Goal: Ask a question

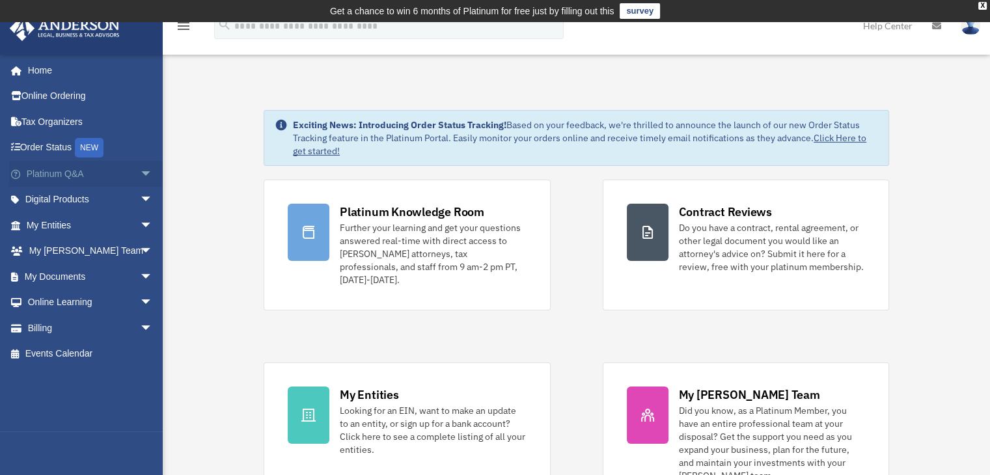
click at [140, 176] on span "arrow_drop_down" at bounding box center [153, 174] width 26 height 27
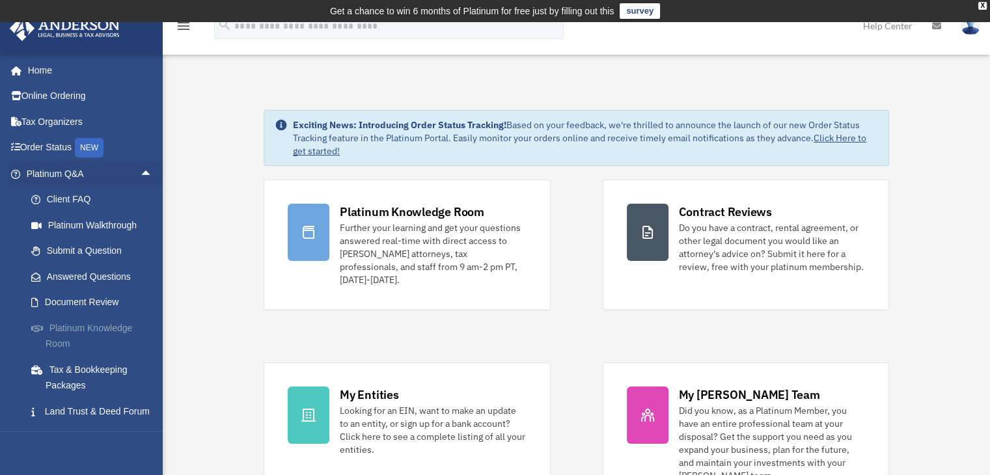
click at [111, 322] on link "Platinum Knowledge Room" at bounding box center [95, 336] width 154 height 42
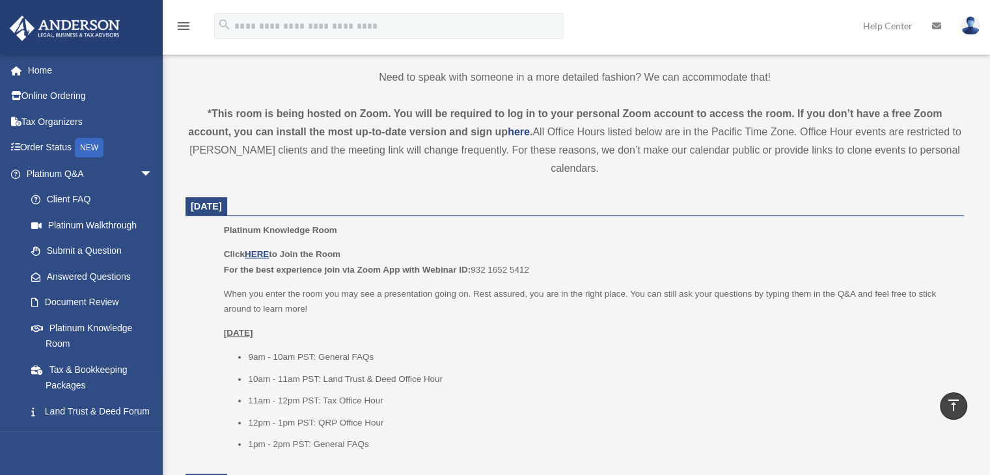
scroll to position [412, 0]
click at [81, 407] on link "Land Trust & Deed Forum" at bounding box center [95, 412] width 154 height 26
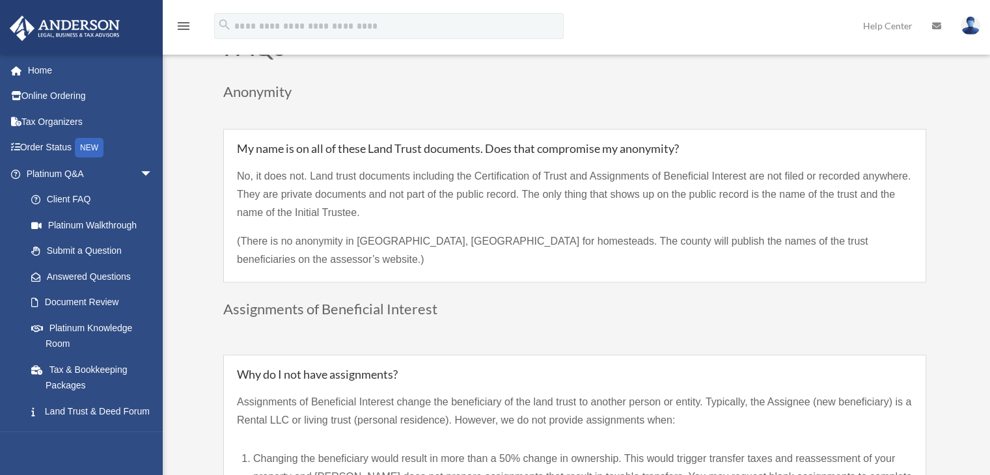
scroll to position [1107, 0]
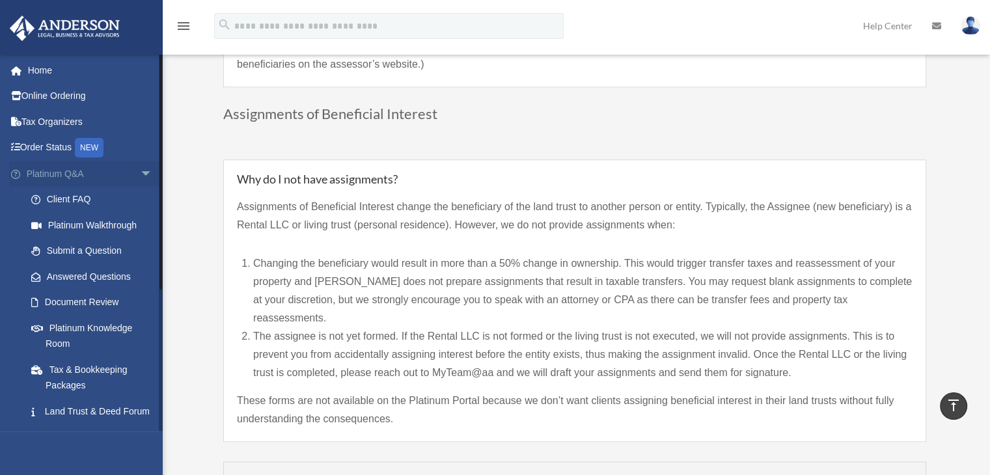
click at [140, 170] on span "arrow_drop_down" at bounding box center [153, 174] width 26 height 27
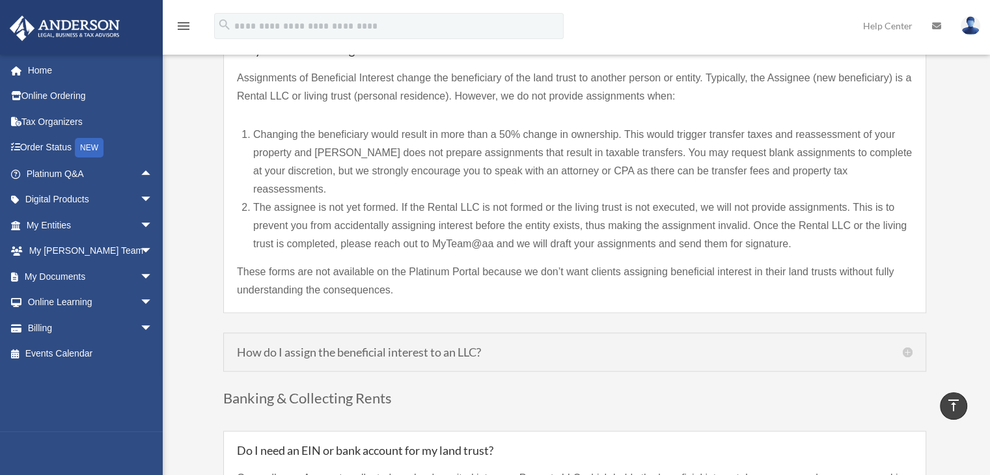
scroll to position [1237, 0]
click at [140, 225] on span "arrow_drop_down" at bounding box center [153, 225] width 26 height 27
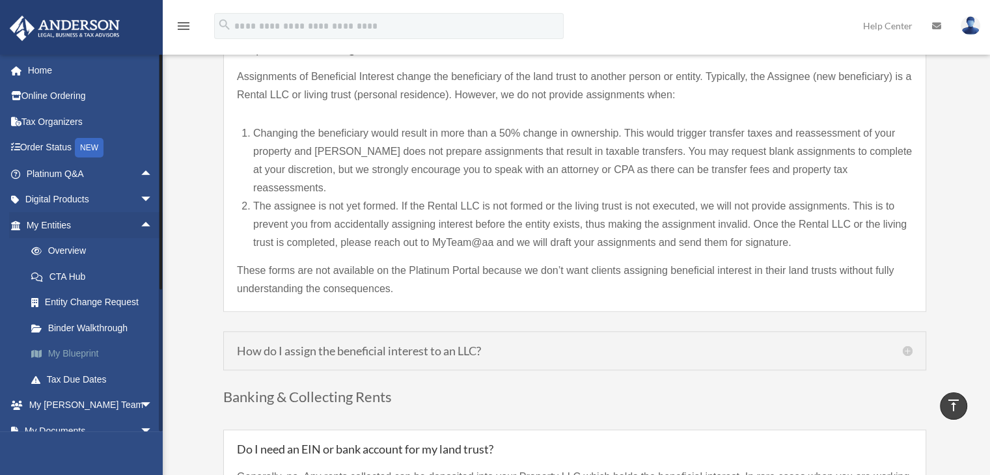
click at [85, 359] on link "My Blueprint" at bounding box center [95, 354] width 154 height 26
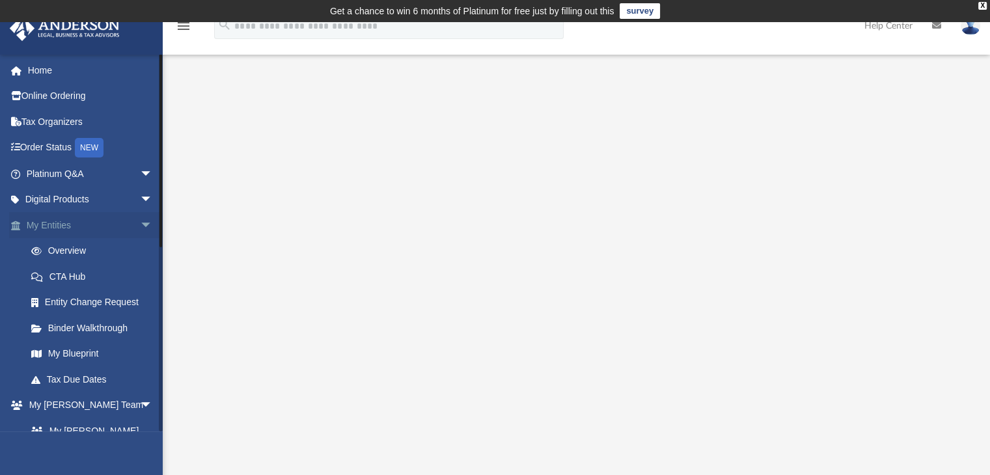
click at [140, 221] on span "arrow_drop_down" at bounding box center [153, 225] width 26 height 27
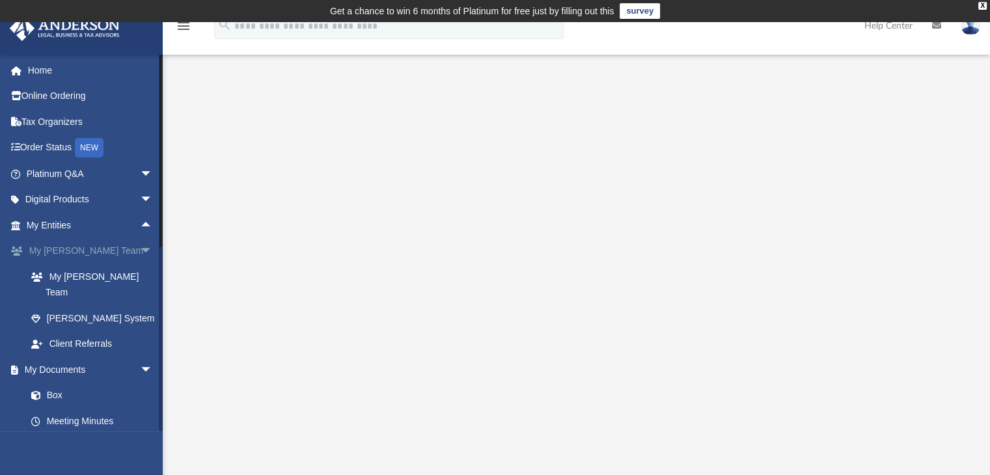
click at [140, 250] on span "arrow_drop_down" at bounding box center [153, 251] width 26 height 27
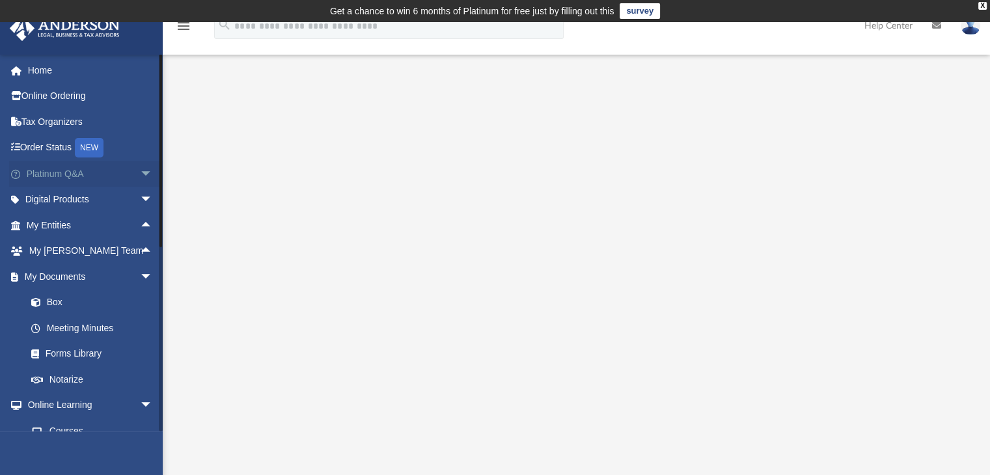
click at [140, 173] on span "arrow_drop_down" at bounding box center [153, 174] width 26 height 27
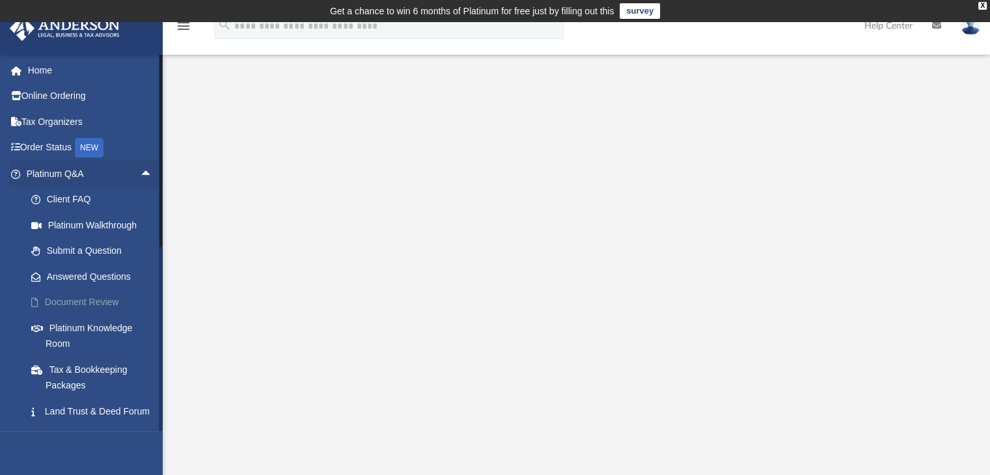
click at [102, 301] on link "Document Review" at bounding box center [95, 303] width 154 height 26
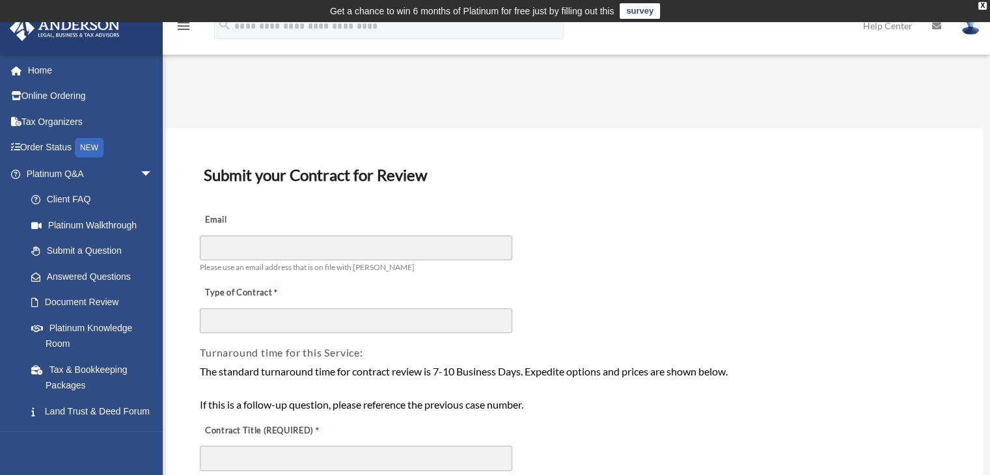
click at [95, 245] on link "Submit a Question" at bounding box center [95, 251] width 154 height 26
